Goal: Obtain resource: Obtain resource

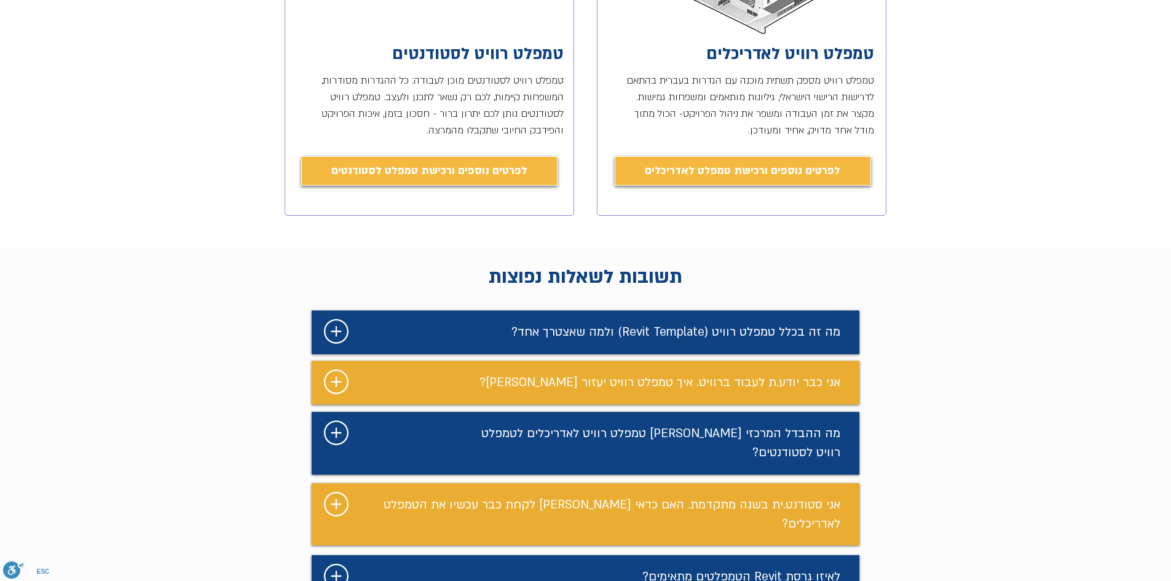
scroll to position [492, 0]
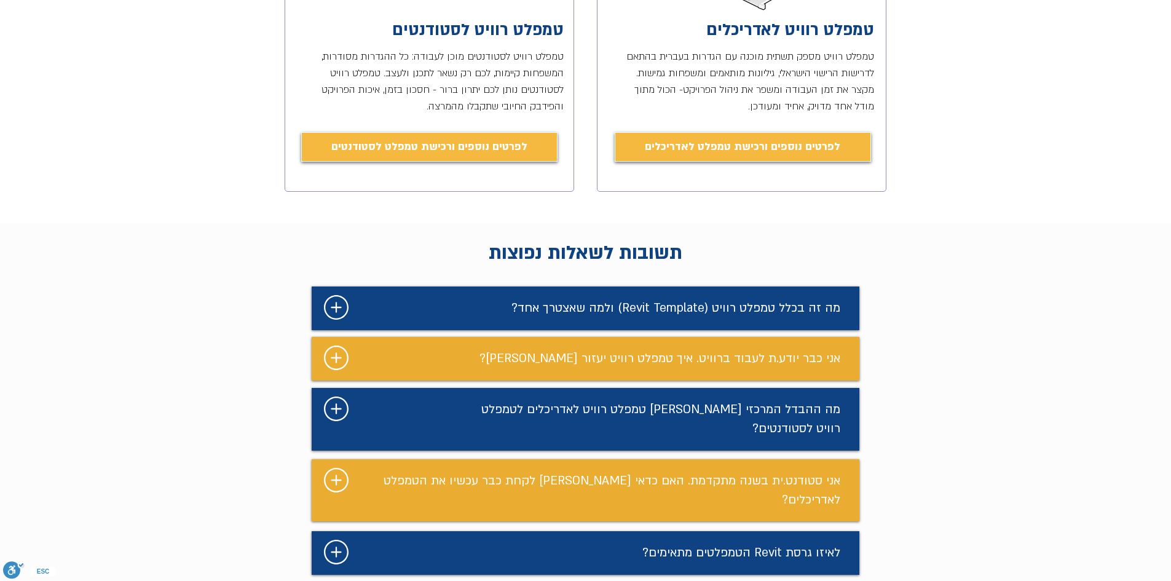
click at [516, 306] on span "מה זה בכלל טמפלט רוויט (Revit Template) ולמה שאצטרך אחד?" at bounding box center [675, 308] width 329 height 16
click at [322, 304] on div "מצגת" at bounding box center [586, 308] width 548 height 44
click at [339, 307] on icon "מצגת" at bounding box center [336, 307] width 25 height 25
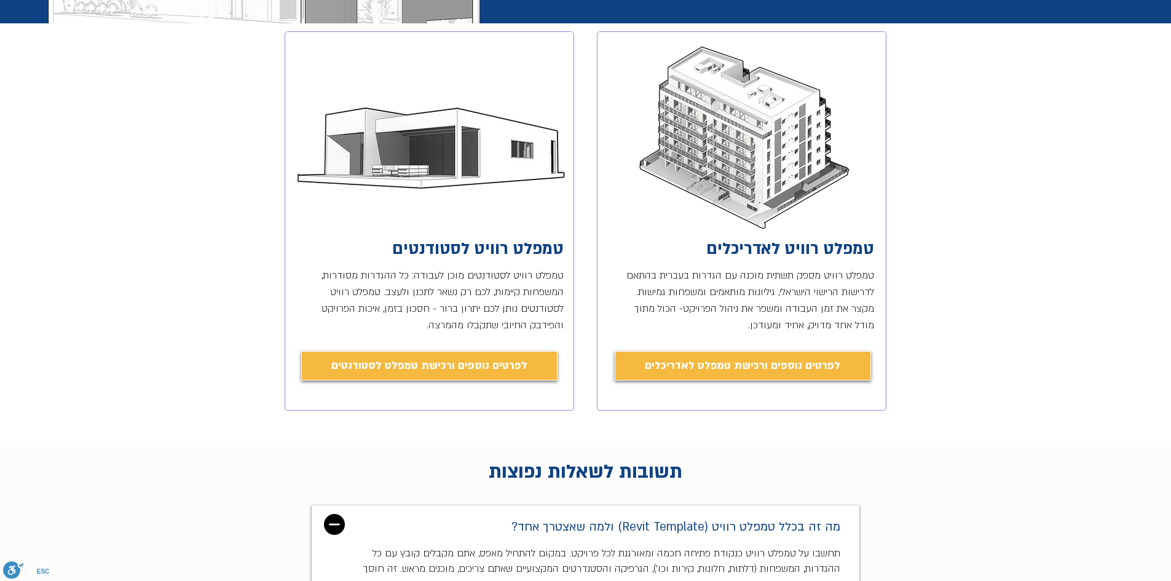
scroll to position [0, 0]
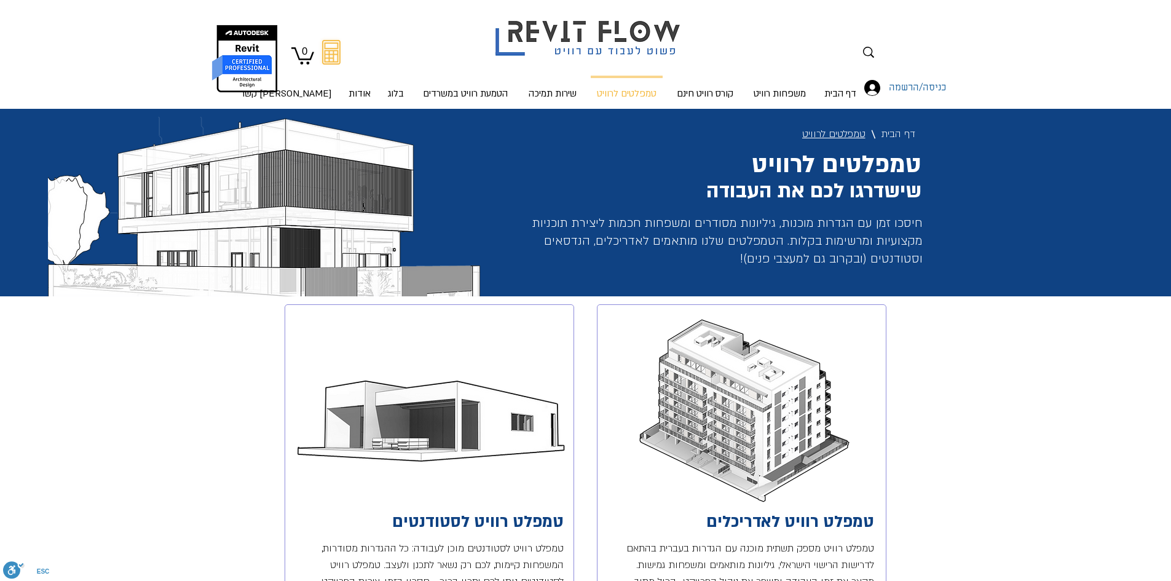
drag, startPoint x: 250, startPoint y: 318, endPoint x: 249, endPoint y: 70, distance: 248.4
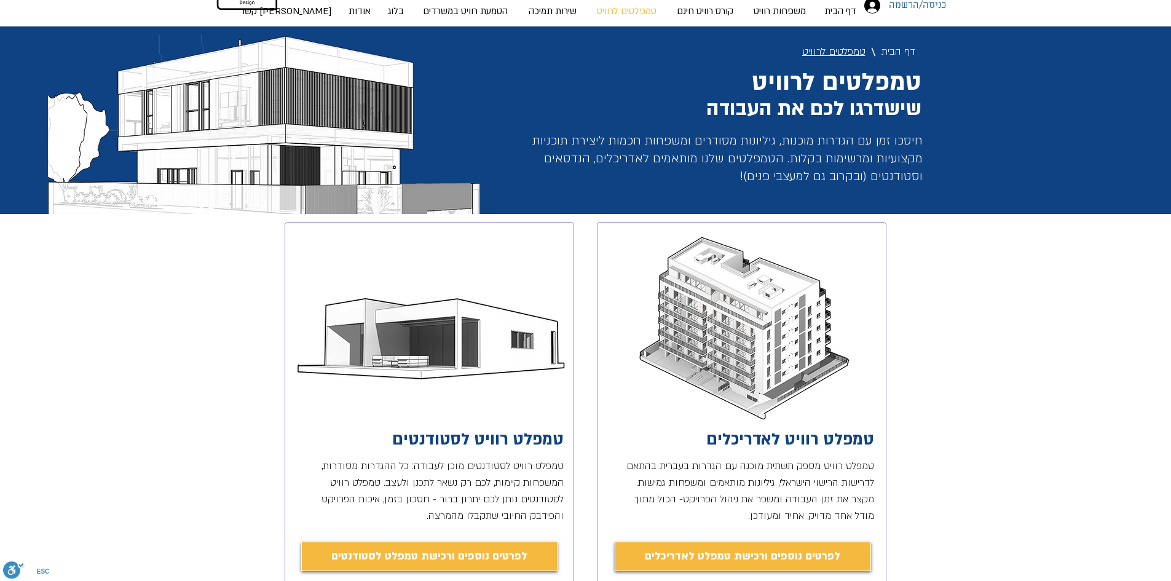
scroll to position [184, 0]
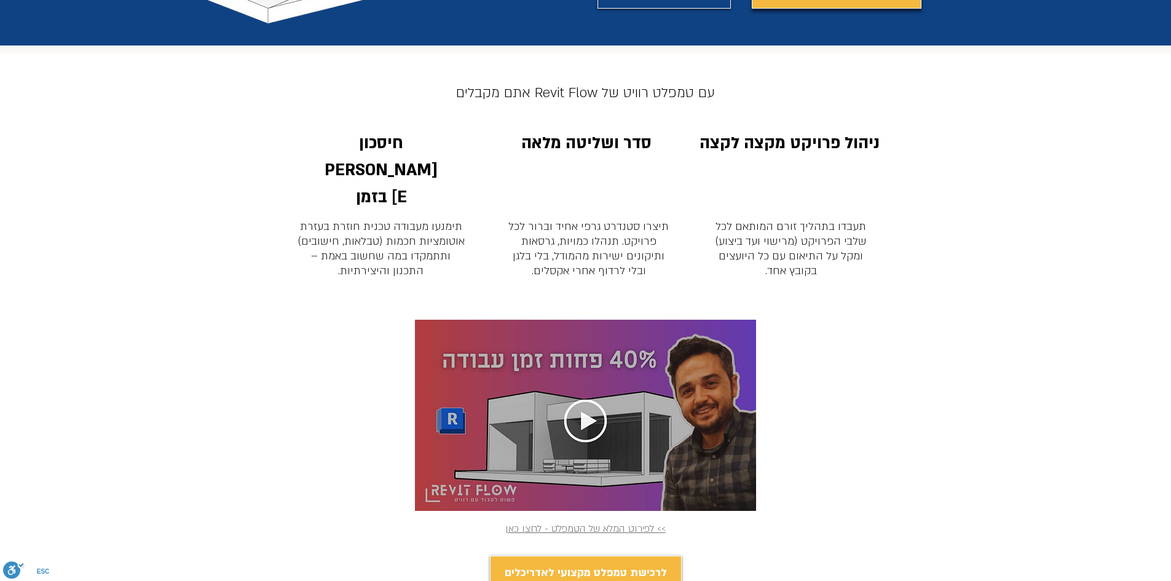
scroll to position [369, 0]
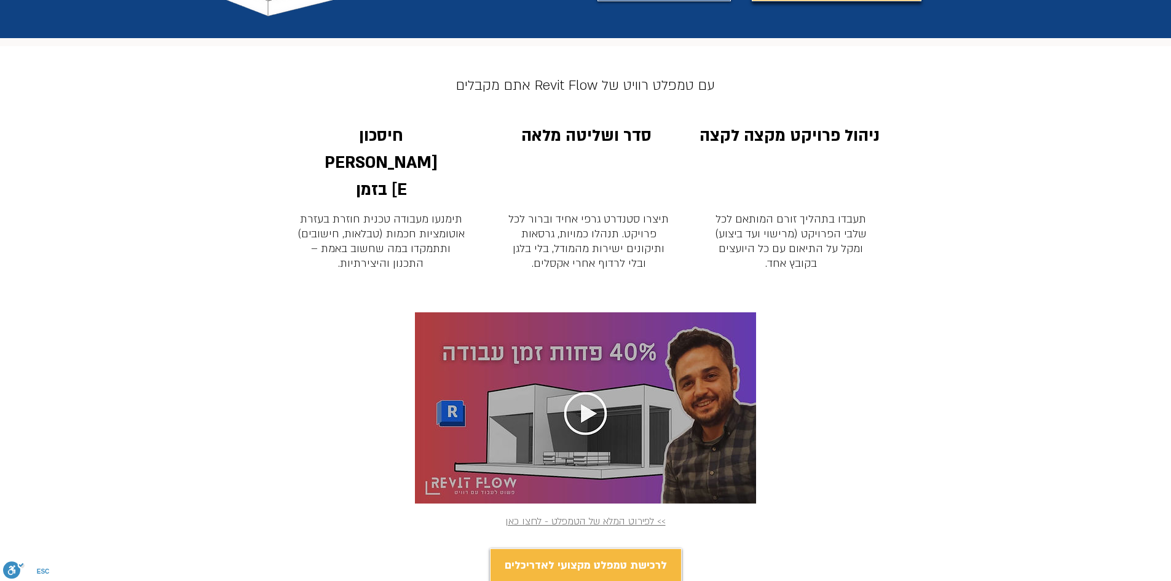
click at [546, 366] on img "main content" at bounding box center [585, 407] width 341 height 191
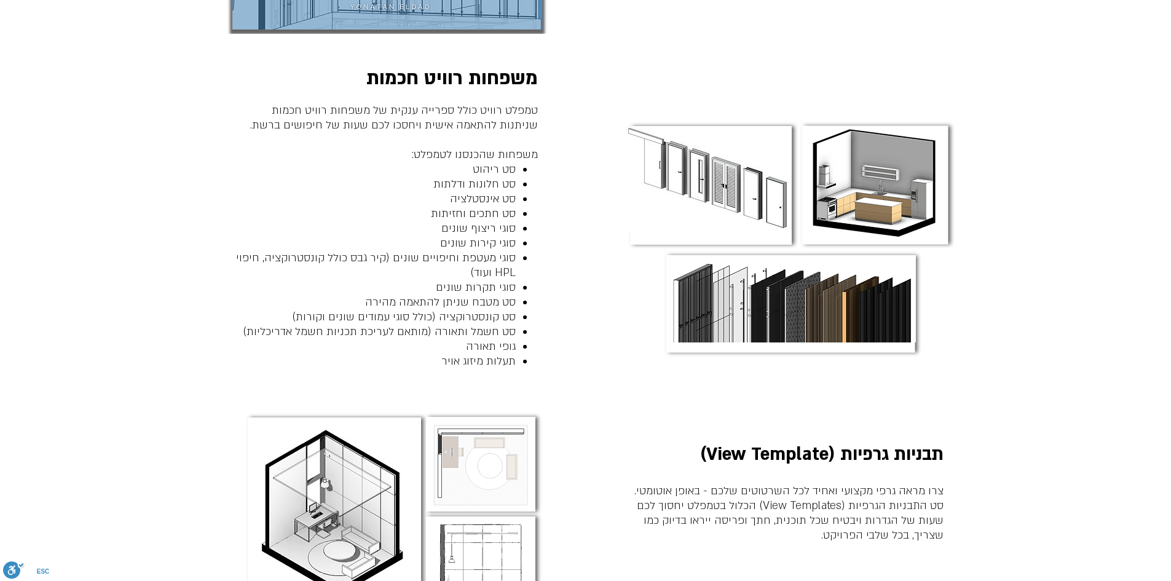
scroll to position [1414, 0]
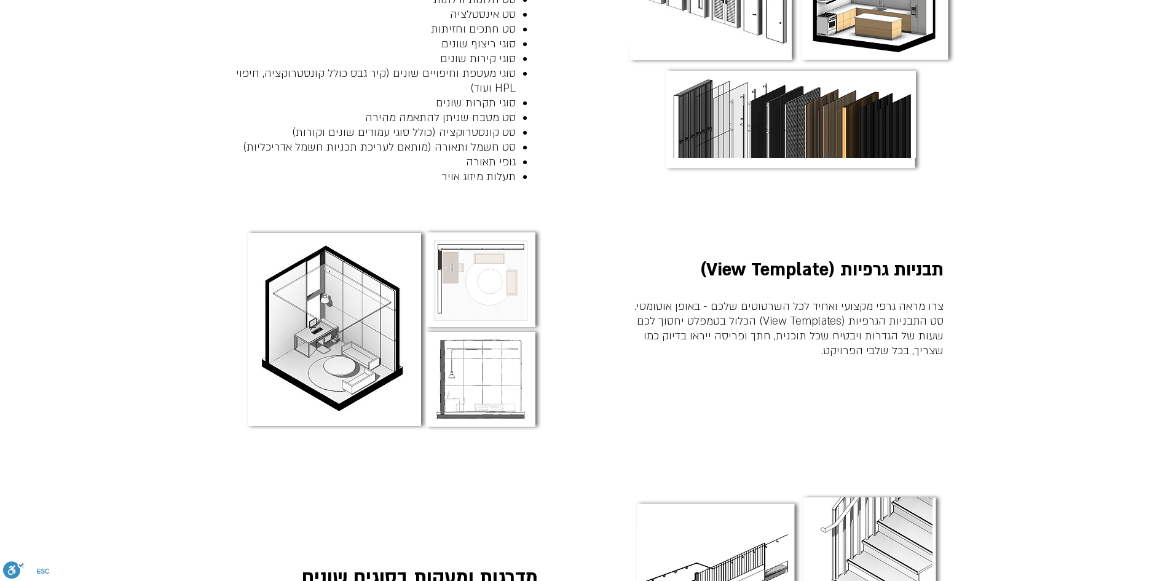
drag, startPoint x: 504, startPoint y: 178, endPoint x: 806, endPoint y: 229, distance: 306.2
click at [806, 229] on div "main content" at bounding box center [585, 336] width 1171 height 262
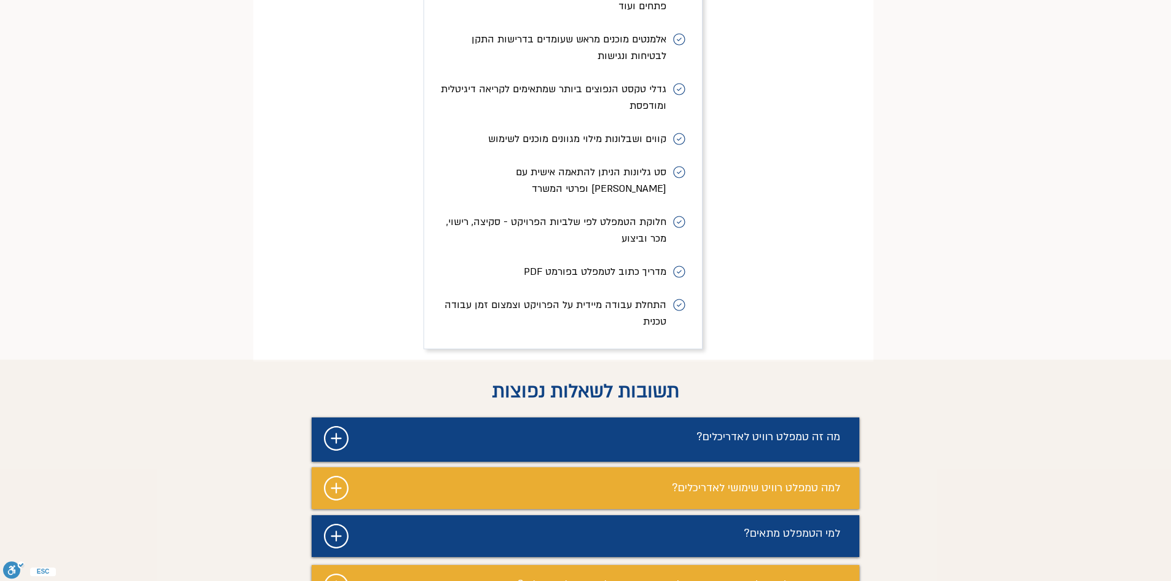
scroll to position [5656, 0]
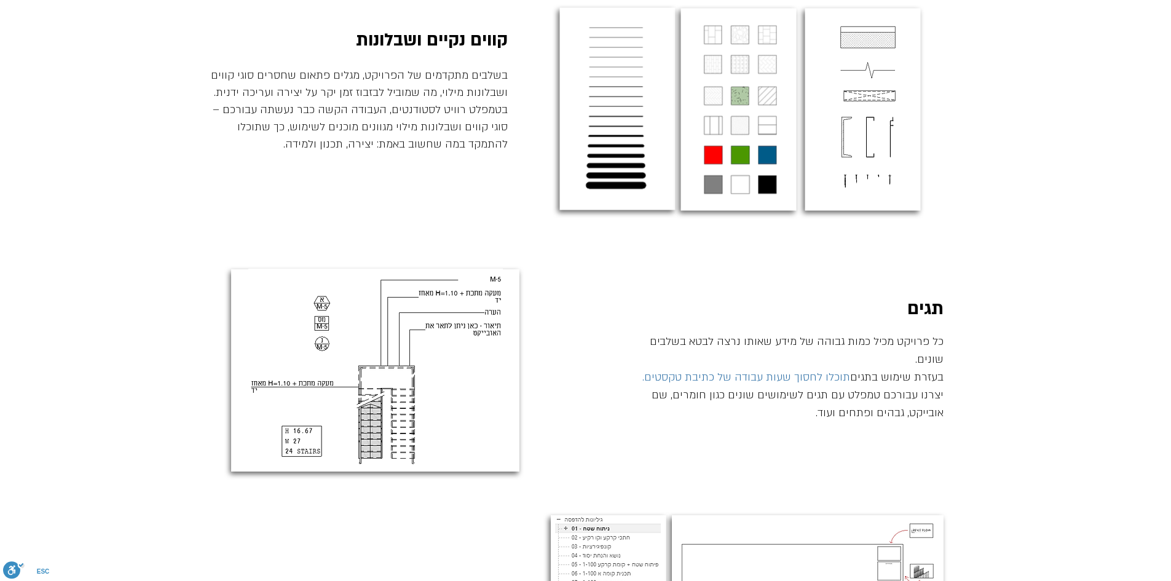
drag, startPoint x: 542, startPoint y: 165, endPoint x: 586, endPoint y: 415, distance: 254.2
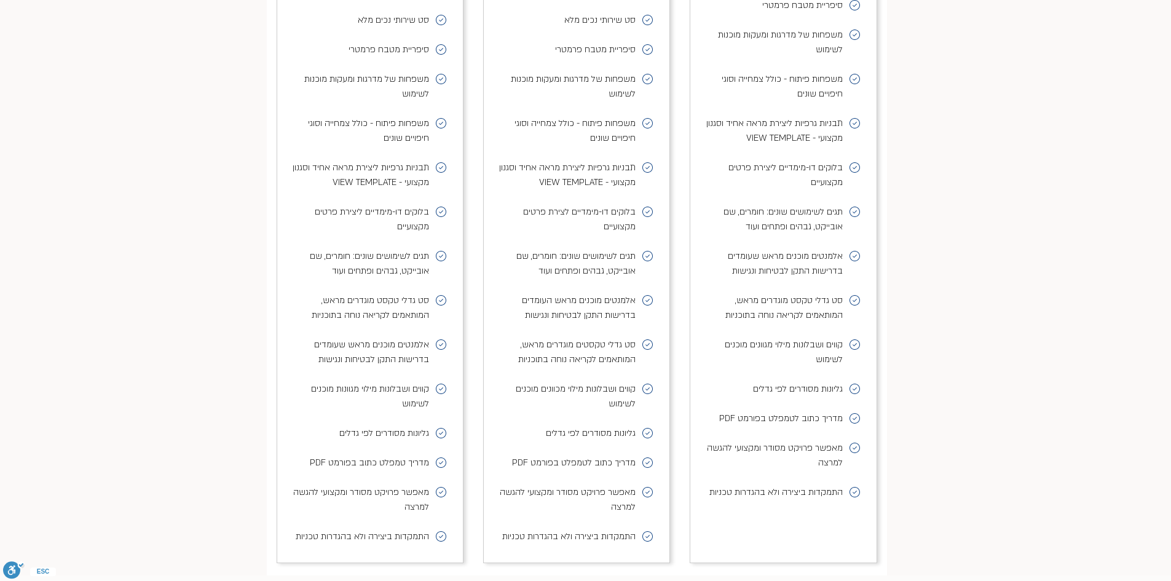
scroll to position [5309, 0]
